Goal: Task Accomplishment & Management: Manage account settings

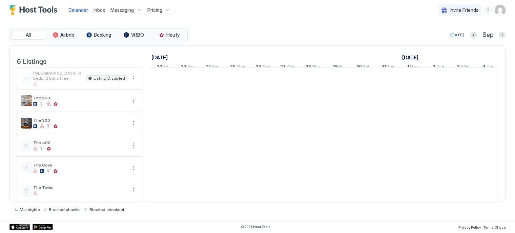
scroll to position [0, 376]
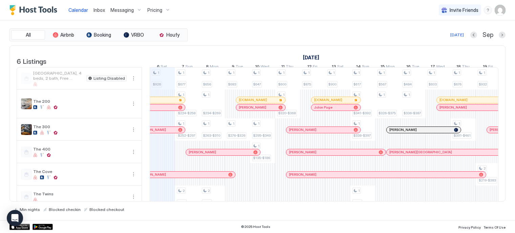
click at [162, 13] on div "Pricing" at bounding box center [159, 10] width 28 height 12
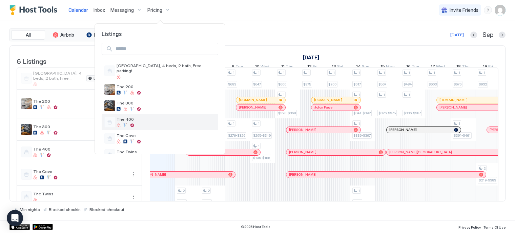
scroll to position [11, 0]
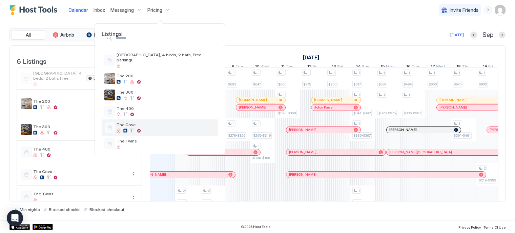
click at [137, 122] on div "The Cove" at bounding box center [166, 127] width 99 height 11
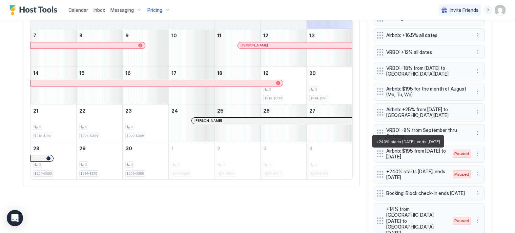
scroll to position [277, 0]
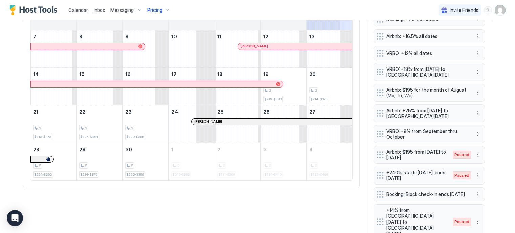
click at [335, 204] on div "All Airbnb Booking VRBO Houfy [DATE] Sep [DATE] [DATE] [DATE] [DATE] [DATE] [DA…" at bounding box center [257, 124] width 469 height 348
click at [497, 88] on div "Home Pricing The Cove Synced 30 minutes ago Min Price $ 0 Max Price $ 1482 14 D…" at bounding box center [258, 23] width 488 height 561
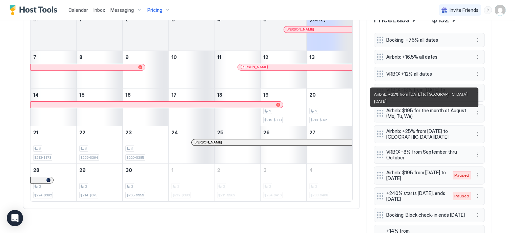
scroll to position [256, 0]
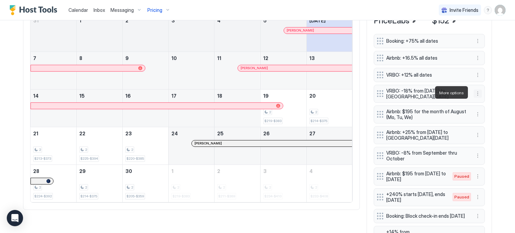
click at [477, 92] on button "More options" at bounding box center [478, 93] width 8 height 8
click at [482, 122] on span "Delete" at bounding box center [488, 123] width 13 height 5
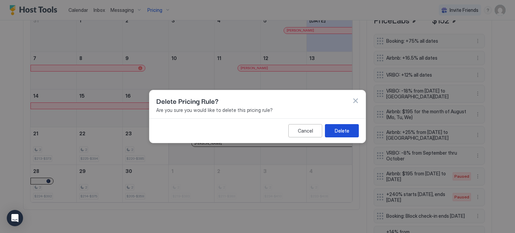
click at [341, 132] on div "Delete" at bounding box center [342, 130] width 15 height 7
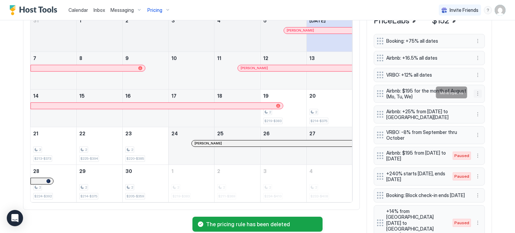
click at [476, 93] on button "More options" at bounding box center [478, 93] width 8 height 8
click at [477, 124] on div "Delete" at bounding box center [484, 123] width 20 height 5
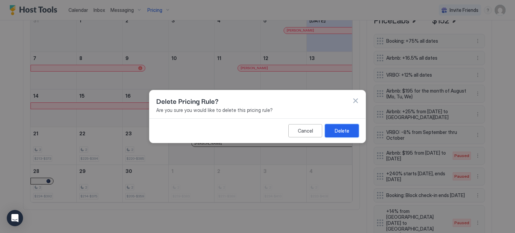
click at [348, 134] on button "Delete" at bounding box center [342, 130] width 34 height 13
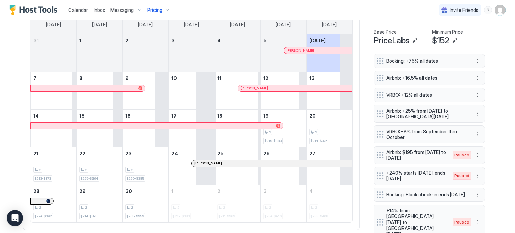
scroll to position [235, 0]
click at [319, 134] on div "2" at bounding box center [329, 132] width 40 height 6
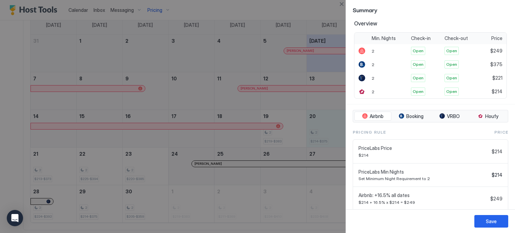
scroll to position [188, 0]
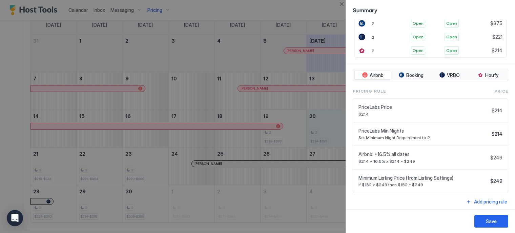
click at [333, 206] on div at bounding box center [257, 116] width 515 height 233
click at [339, 3] on button "Close" at bounding box center [341, 4] width 8 height 8
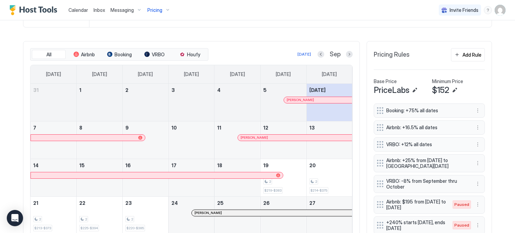
scroll to position [182, 0]
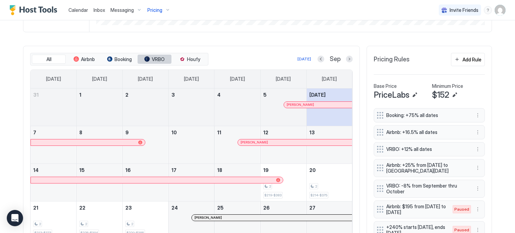
click at [153, 58] on span "VRBO" at bounding box center [158, 59] width 13 height 6
click at [87, 56] on span "Airbnb" at bounding box center [88, 59] width 14 height 6
click at [145, 55] on button "VRBO" at bounding box center [155, 59] width 34 height 9
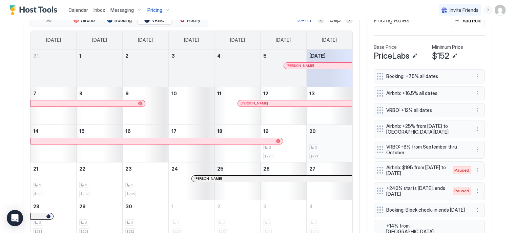
scroll to position [221, 0]
click at [327, 145] on div "2" at bounding box center [329, 147] width 40 height 6
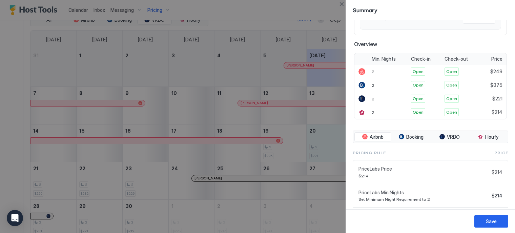
scroll to position [125, 0]
click at [341, 5] on button "Close" at bounding box center [341, 4] width 8 height 8
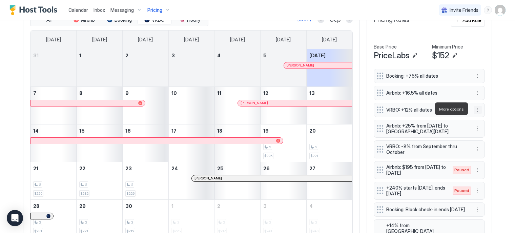
click at [478, 110] on button "More options" at bounding box center [478, 110] width 8 height 8
click at [478, 119] on div "Edit" at bounding box center [481, 118] width 15 height 5
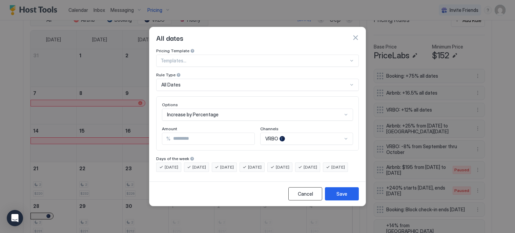
click at [311, 196] on div "Cancel" at bounding box center [305, 193] width 15 height 7
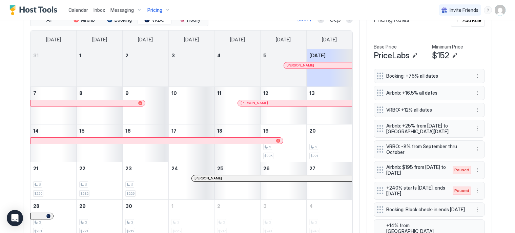
scroll to position [200, 0]
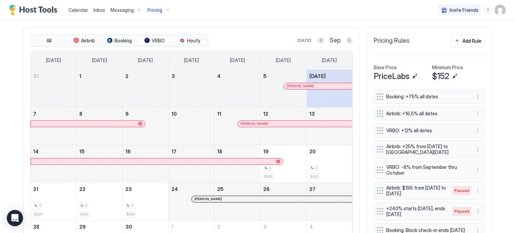
click at [343, 39] on div "Sep" at bounding box center [334, 41] width 35 height 8
click at [346, 39] on button "Next month" at bounding box center [349, 40] width 7 height 7
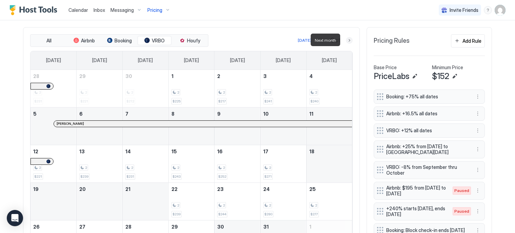
click at [346, 39] on button "Next month" at bounding box center [349, 40] width 7 height 7
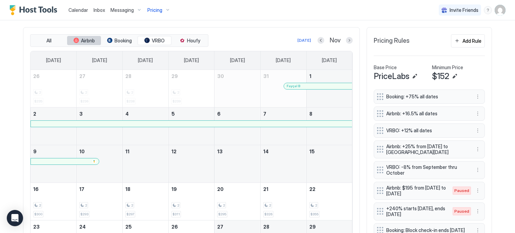
click at [83, 39] on span "Airbnb" at bounding box center [88, 41] width 14 height 6
click at [317, 40] on button "Previous month" at bounding box center [320, 40] width 7 height 7
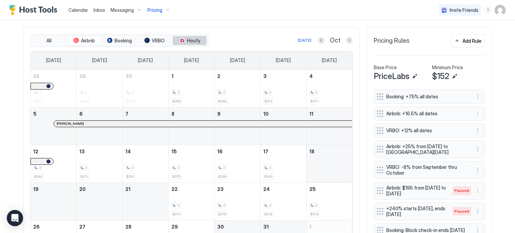
click at [187, 38] on span "Houfy" at bounding box center [193, 41] width 13 height 6
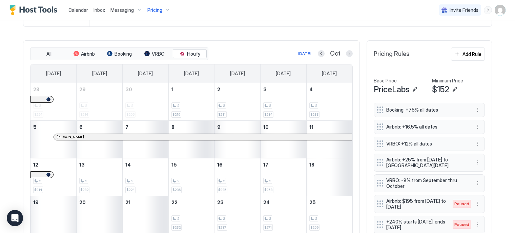
scroll to position [187, 0]
click at [74, 56] on div "tab-group" at bounding box center [76, 53] width 5 height 5
click at [48, 51] on span "All" at bounding box center [48, 54] width 5 height 6
click at [151, 174] on div "2 $224-$392" at bounding box center [145, 177] width 40 height 32
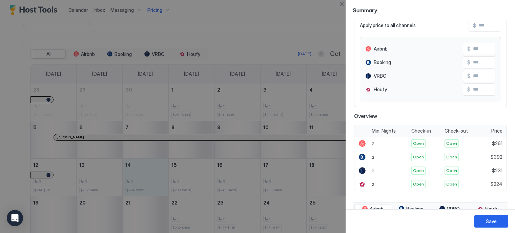
scroll to position [58, 0]
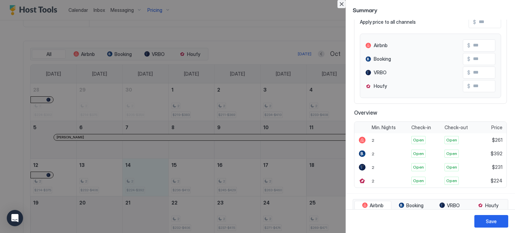
click at [341, 5] on button "Close" at bounding box center [341, 4] width 8 height 8
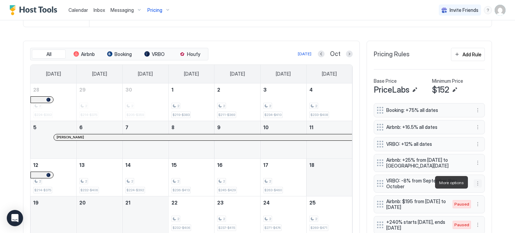
click at [475, 182] on button "More options" at bounding box center [478, 183] width 8 height 8
click at [482, 201] on span "Pause" at bounding box center [488, 202] width 12 height 5
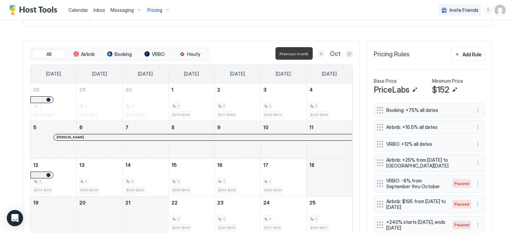
click at [318, 54] on button "Previous month" at bounding box center [321, 53] width 7 height 7
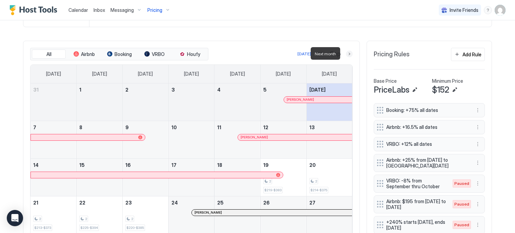
click at [348, 51] on button "Next month" at bounding box center [349, 53] width 7 height 7
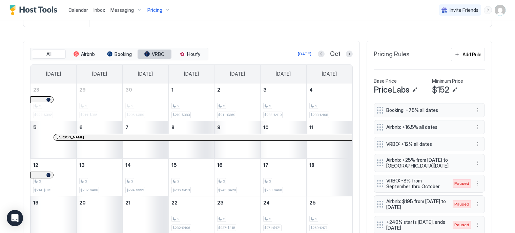
click at [152, 51] on span "VRBO" at bounding box center [158, 54] width 13 height 6
click at [89, 50] on button "Airbnb" at bounding box center [84, 53] width 34 height 9
click at [188, 52] on span "Houfy" at bounding box center [193, 54] width 13 height 6
click at [133, 175] on div "2 $224" at bounding box center [145, 177] width 40 height 32
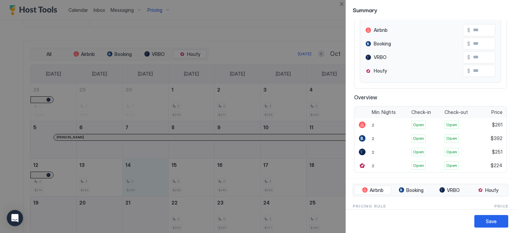
scroll to position [75, 0]
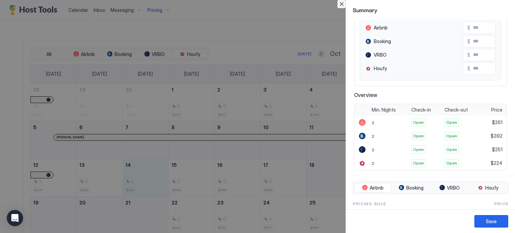
click at [341, 2] on button "Close" at bounding box center [341, 4] width 8 height 8
